Goal: Task Accomplishment & Management: Complete application form

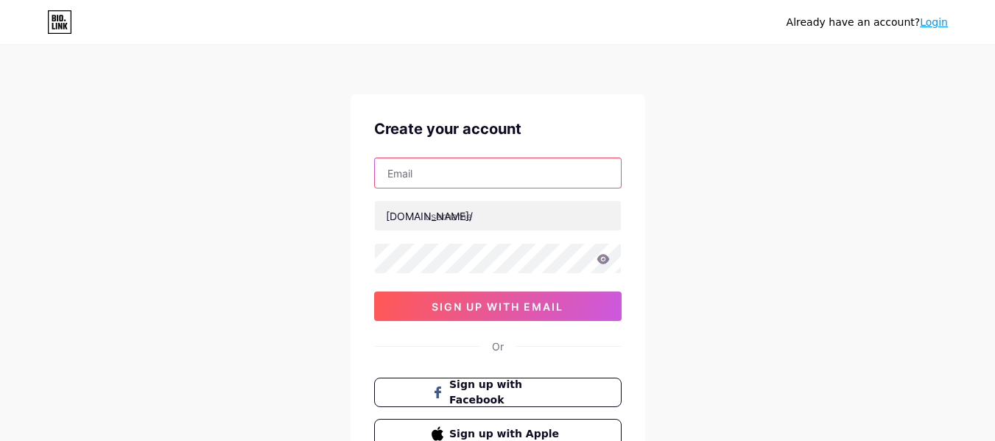
click at [466, 182] on input "text" at bounding box center [498, 172] width 246 height 29
paste input "[EMAIL_ADDRESS][DOMAIN_NAME]"
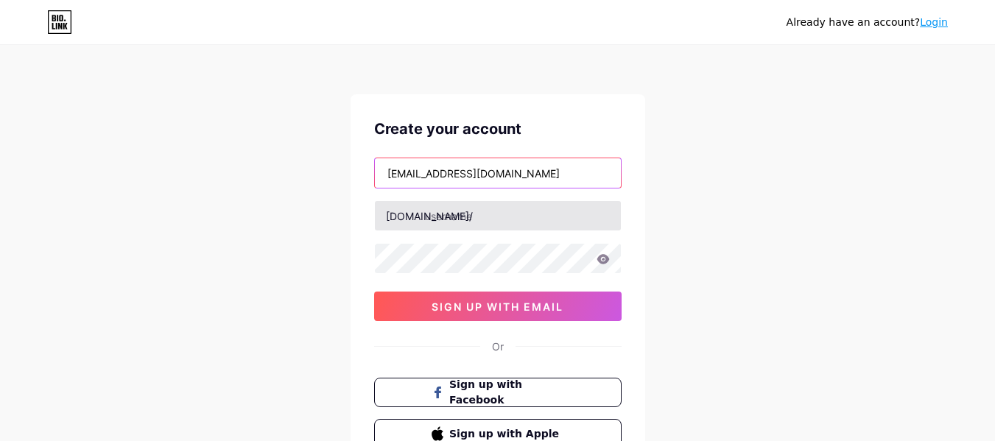
type input "[EMAIL_ADDRESS][DOMAIN_NAME]"
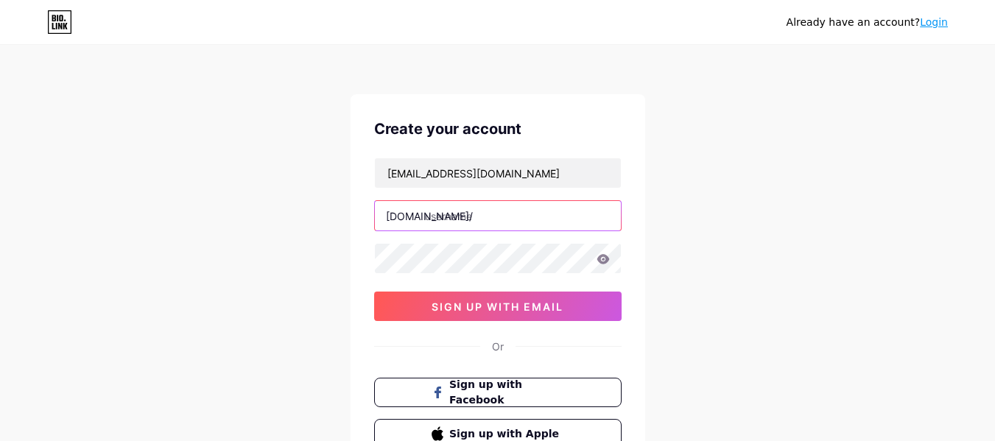
click at [440, 222] on input "text" at bounding box center [498, 215] width 246 height 29
paste input "neuroquiet"
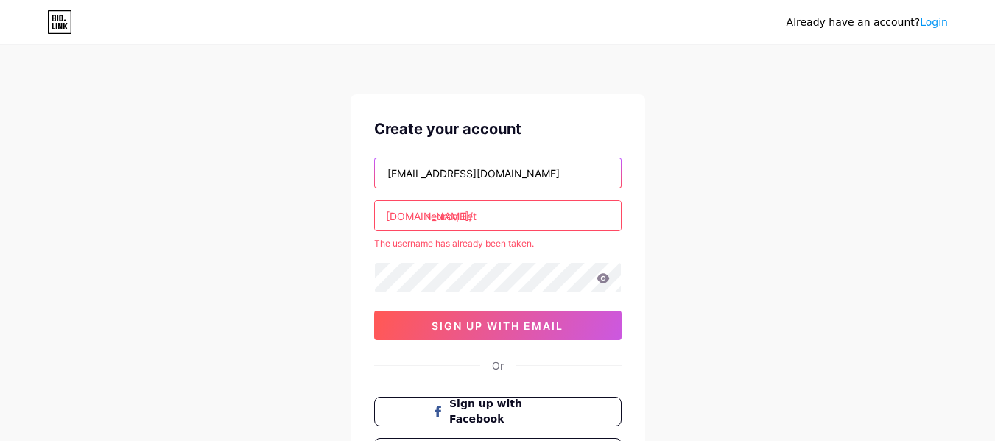
click at [428, 168] on input "[EMAIL_ADDRESS][DOMAIN_NAME]" at bounding box center [498, 172] width 246 height 29
drag, startPoint x: 428, startPoint y: 168, endPoint x: 459, endPoint y: 219, distance: 60.1
click at [428, 168] on input "[EMAIL_ADDRESS][DOMAIN_NAME]" at bounding box center [498, 172] width 246 height 29
click at [462, 229] on input "neuroquiet" at bounding box center [498, 215] width 246 height 29
click at [463, 229] on input "neuroquiet" at bounding box center [498, 215] width 246 height 29
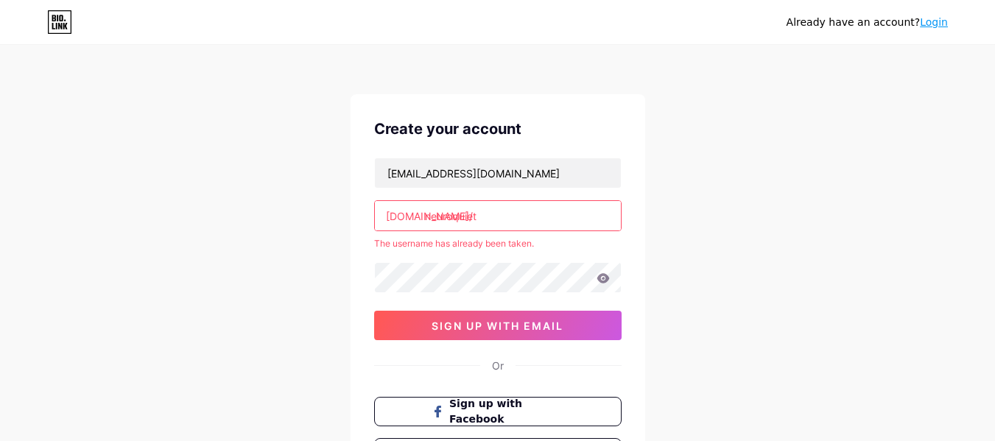
paste input "jamescronans"
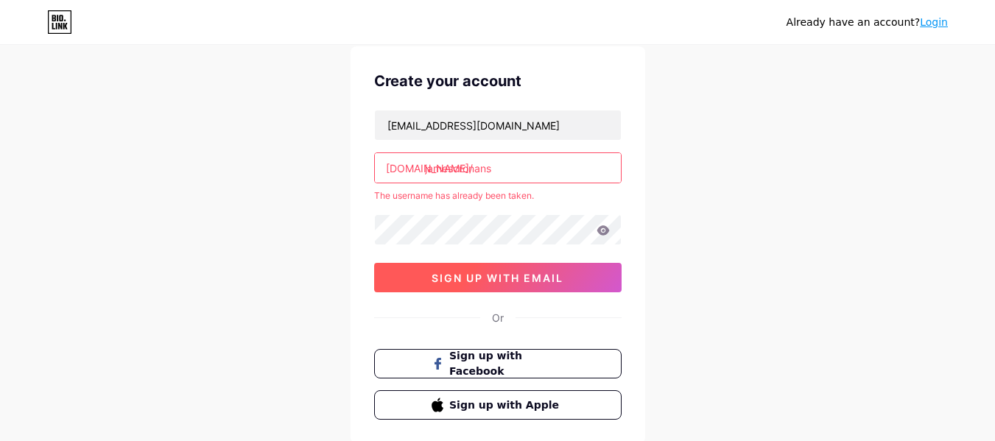
scroll to position [74, 0]
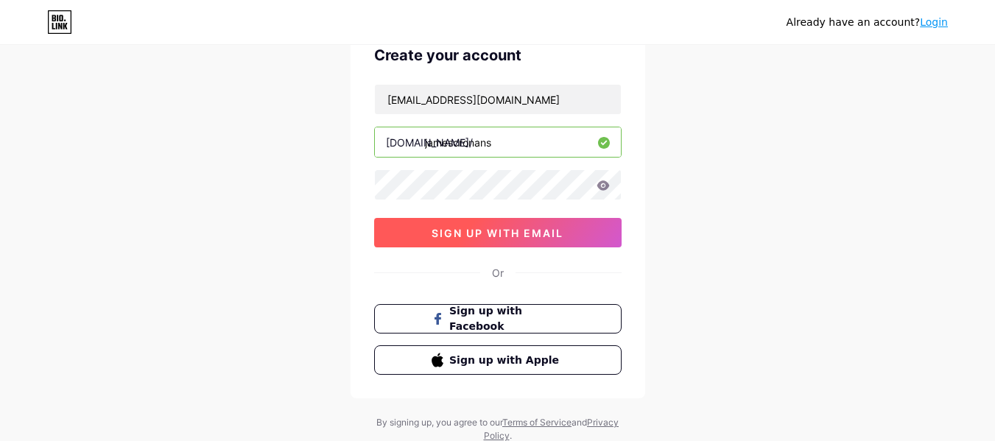
type input "jamescronans"
click at [493, 241] on button "sign up with email" at bounding box center [497, 232] width 247 height 29
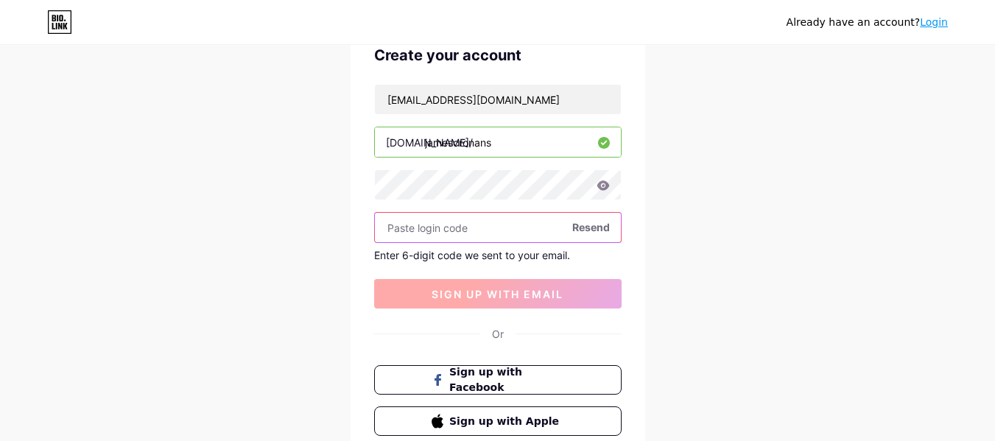
paste input "848924"
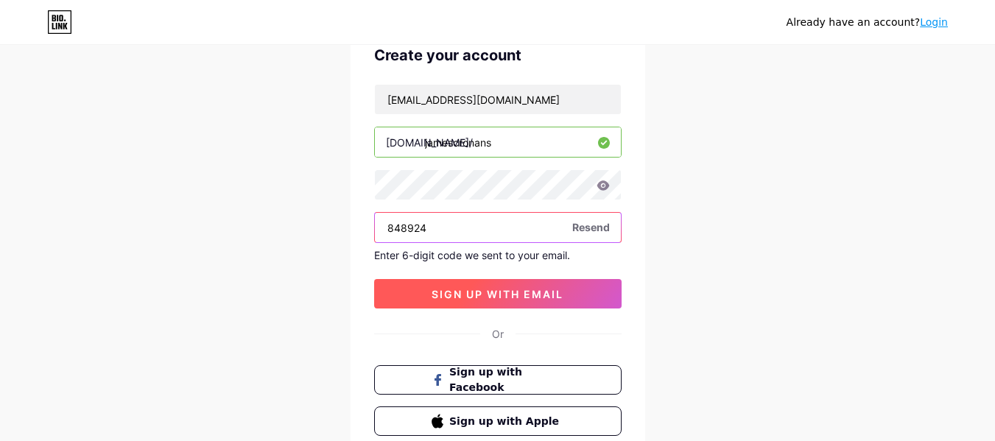
type input "848924"
click at [503, 300] on button "sign up with email" at bounding box center [497, 293] width 247 height 29
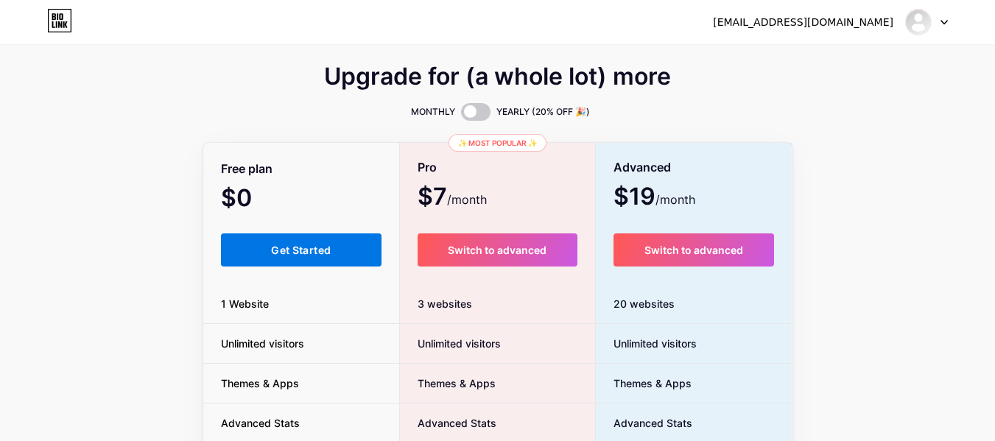
click at [306, 256] on button "Get Started" at bounding box center [301, 249] width 161 height 33
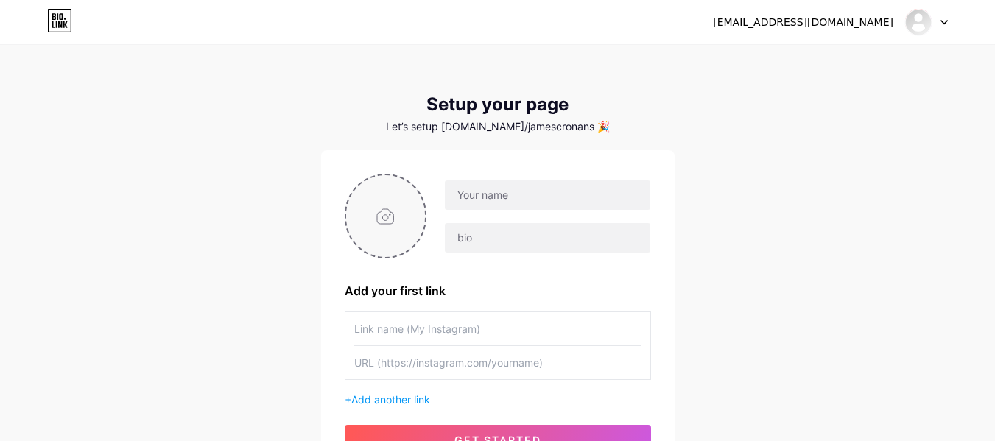
click at [380, 227] on input "file" at bounding box center [386, 216] width 80 height 82
type input "C:\fakepath\465889832_122098256270614703_7778271111747718586_n.png"
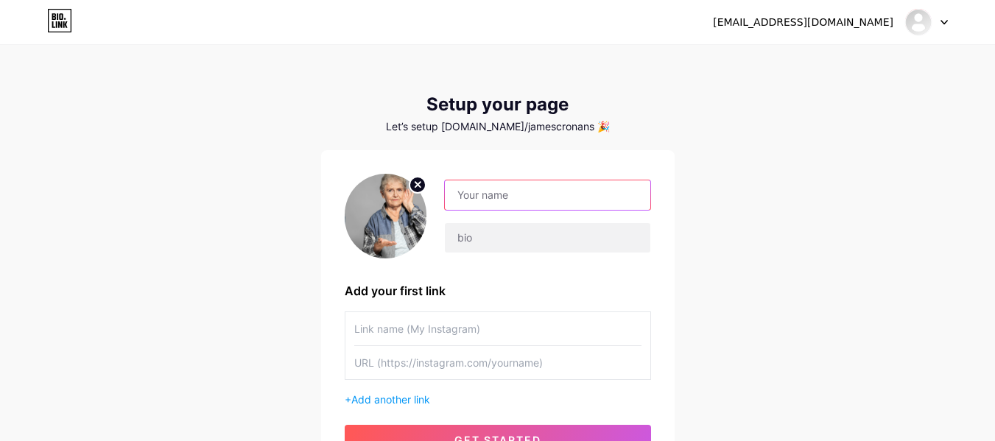
click at [535, 198] on input "text" at bounding box center [547, 194] width 205 height 29
paste input "NeuroQuiet"
type input "NeuroQuiet"
click at [386, 223] on img at bounding box center [386, 216] width 82 height 85
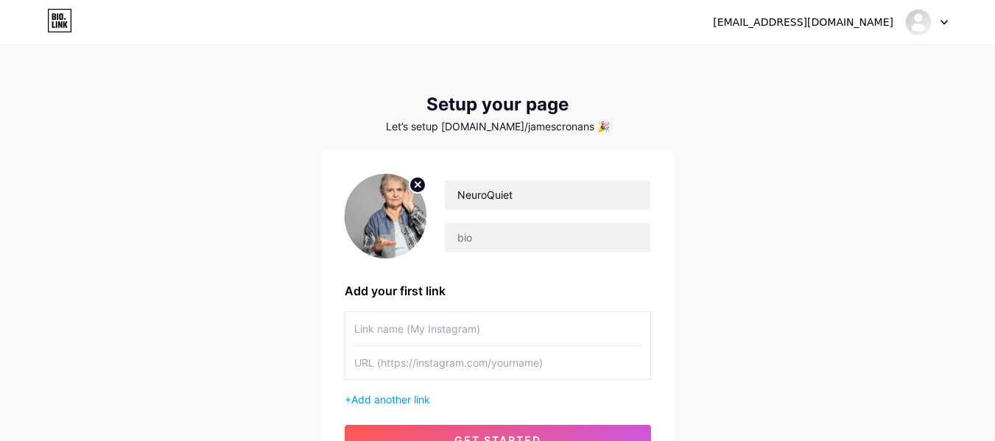
click at [416, 190] on circle at bounding box center [417, 185] width 16 height 16
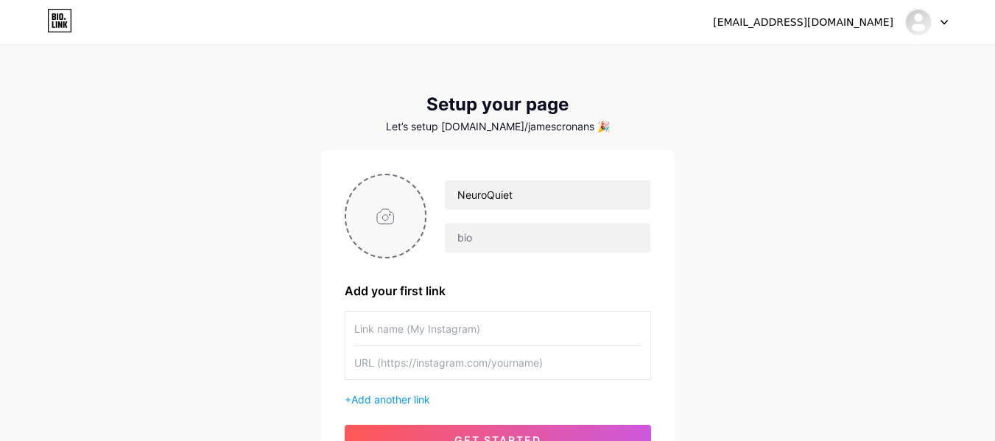
click at [397, 205] on input "file" at bounding box center [386, 216] width 80 height 82
type input "C:\fakepath\download (75).jfif"
click at [484, 334] on input "text" at bounding box center [497, 328] width 287 height 33
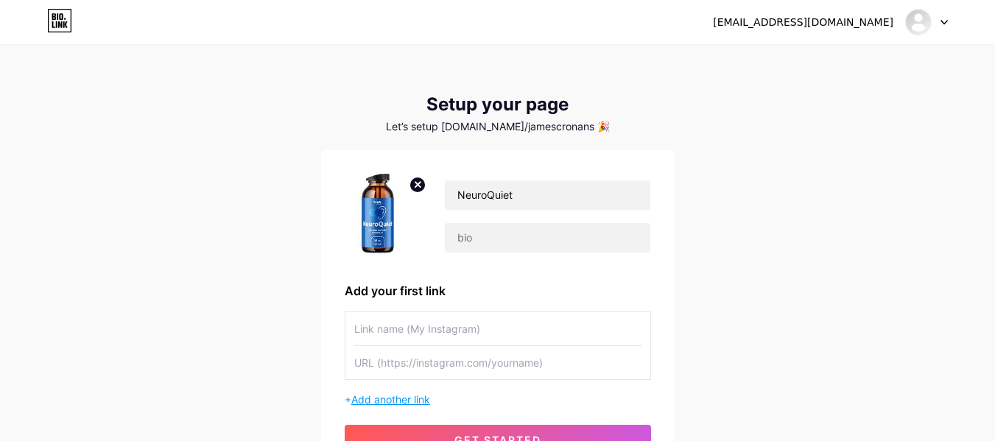
paste input "[URL][DOMAIN_NAME]"
type input "[URL][DOMAIN_NAME]"
click at [423, 356] on input "text" at bounding box center [497, 362] width 287 height 33
paste input "[URL][DOMAIN_NAME]"
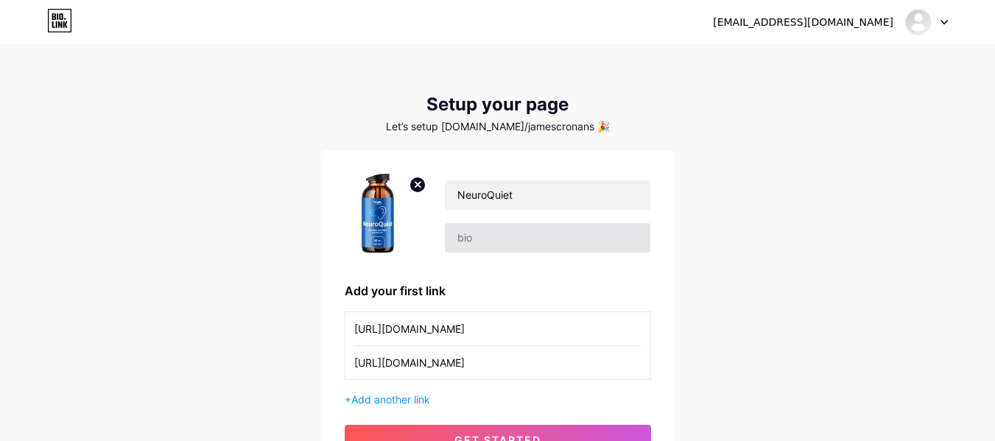
type input "[URL][DOMAIN_NAME]"
click at [496, 239] on input "text" at bounding box center [547, 237] width 205 height 29
paste input "NeuroQuiet Reviews 2025 – (ALERT 2025) Benefits, Side Effects & Real Results Wh…"
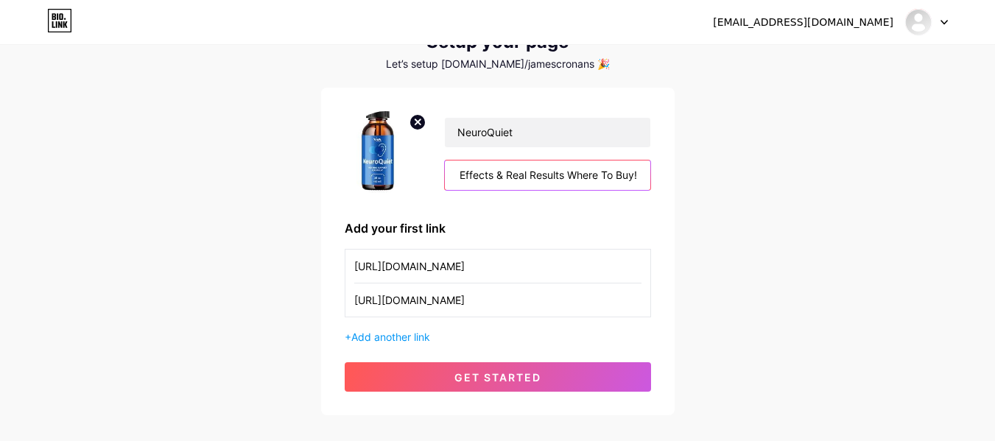
scroll to position [143, 0]
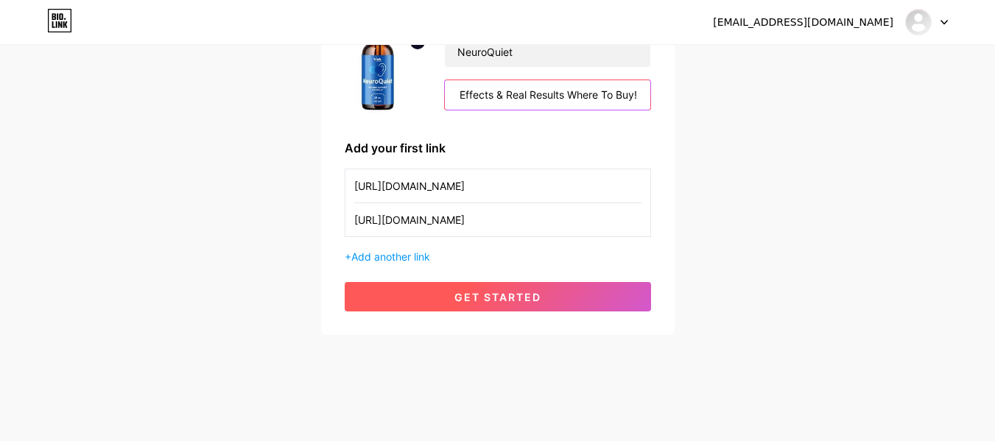
type input "NeuroQuiet Reviews 2025 – (ALERT 2025) Benefits, Side Effects & Real Results Wh…"
click at [497, 303] on span "get started" at bounding box center [497, 297] width 87 height 13
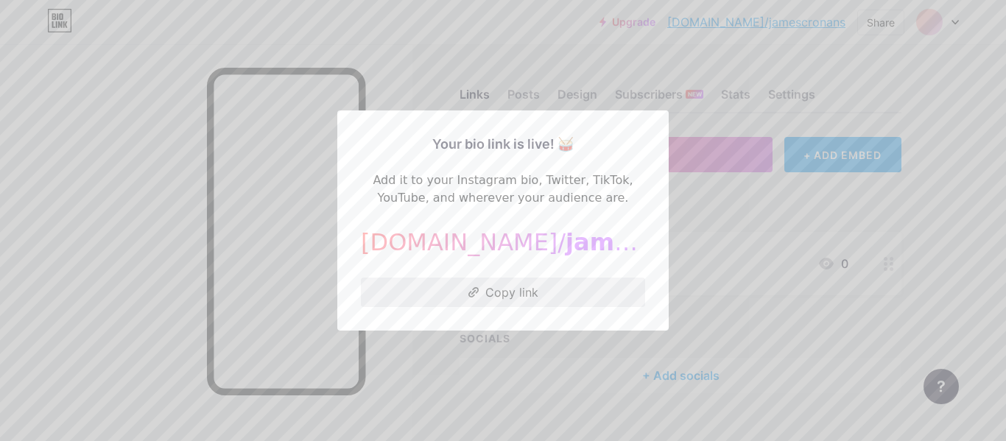
click at [545, 292] on button "Copy link" at bounding box center [503, 292] width 284 height 29
